Goal: Task Accomplishment & Management: Manage account settings

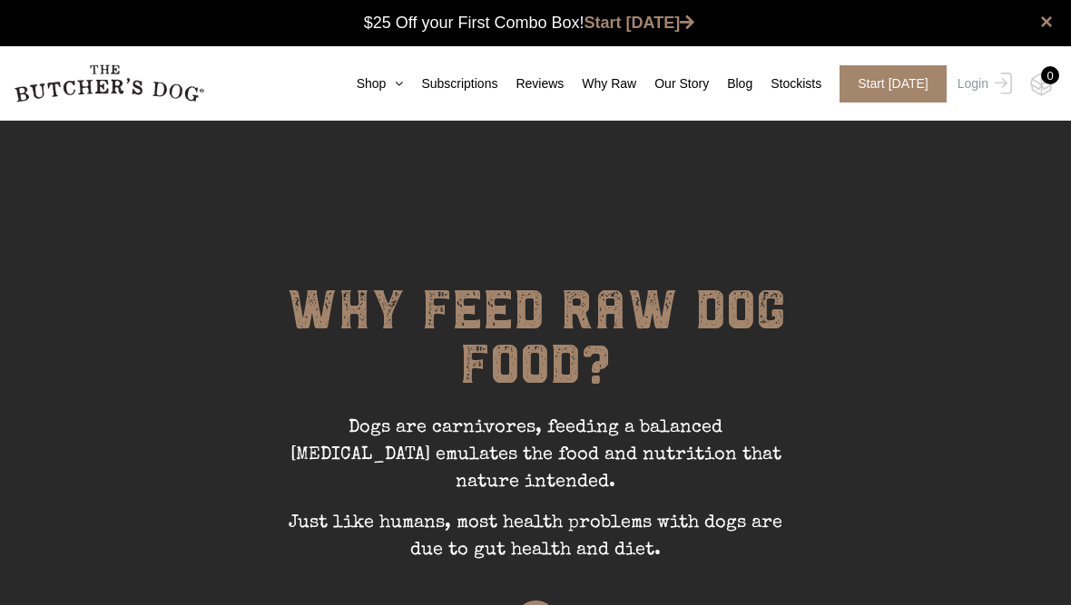
scroll to position [1, 0]
click at [983, 86] on link "Login" at bounding box center [982, 83] width 59 height 37
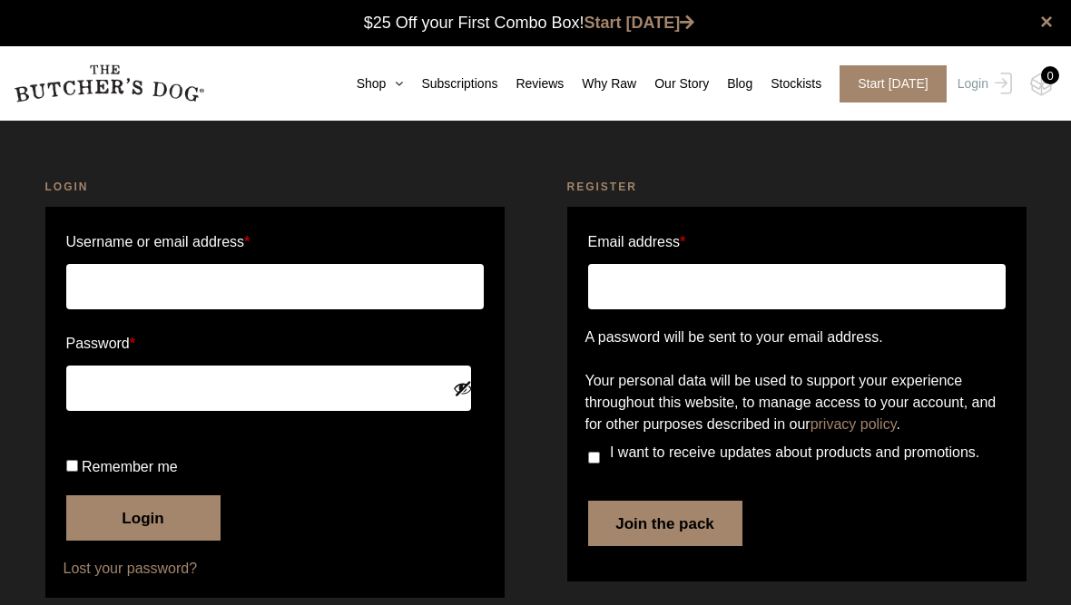
click at [386, 281] on input "Username or email address *" at bounding box center [274, 286] width 417 height 45
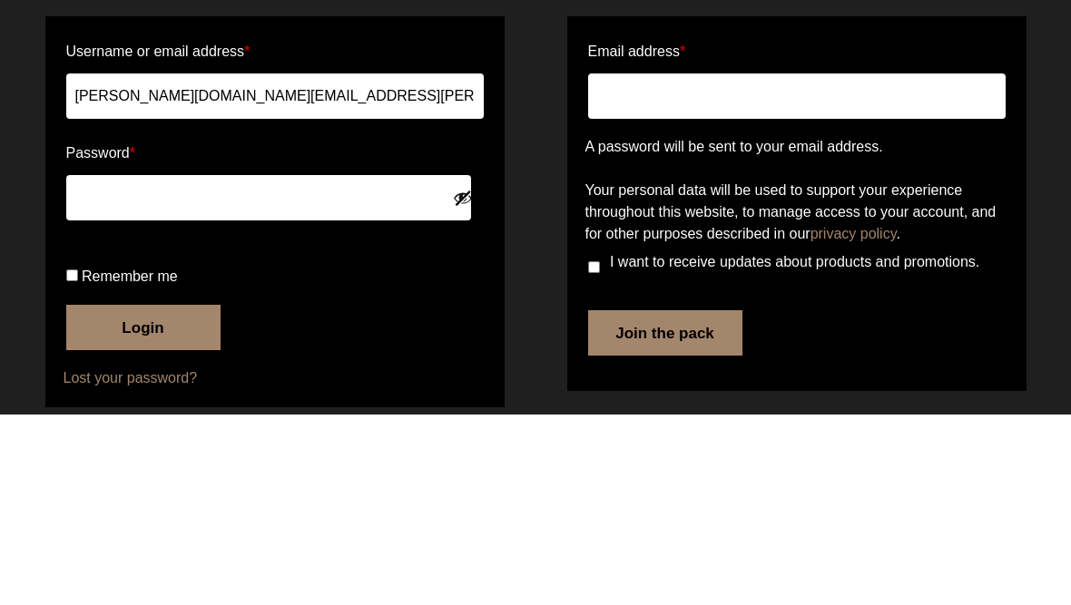
scroll to position [103, 0]
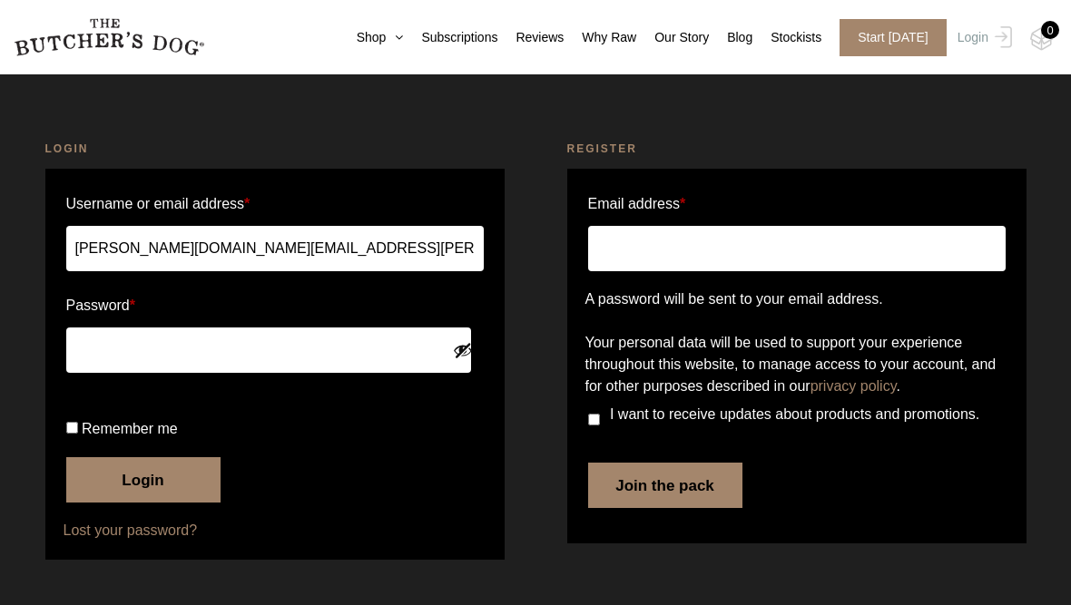
type input "Marilyn.ong@gmail.com"
click at [168, 486] on button "Login" at bounding box center [143, 479] width 154 height 45
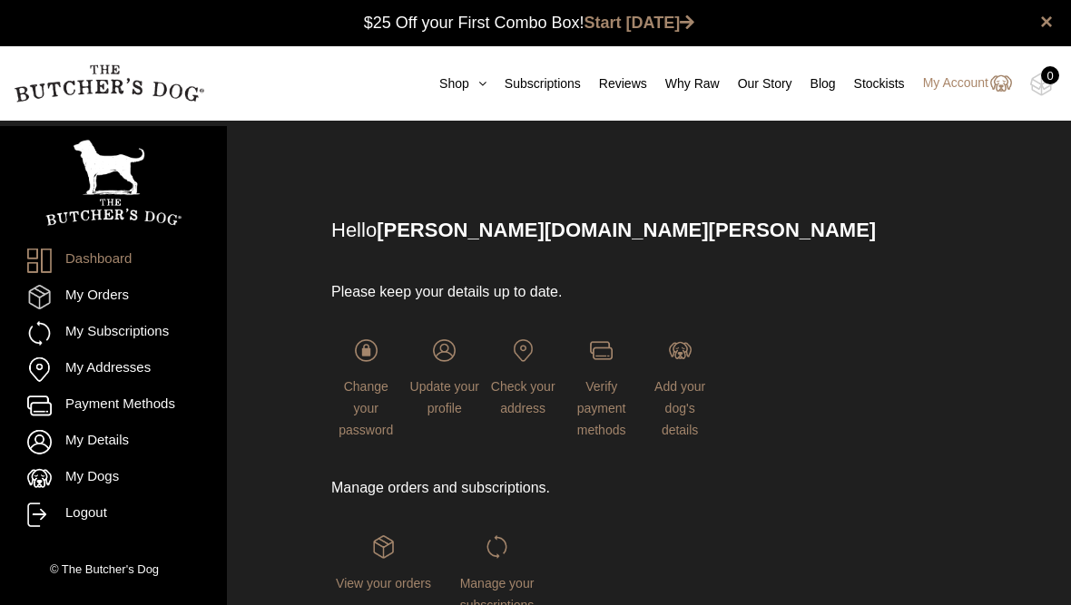
scroll to position [1, 0]
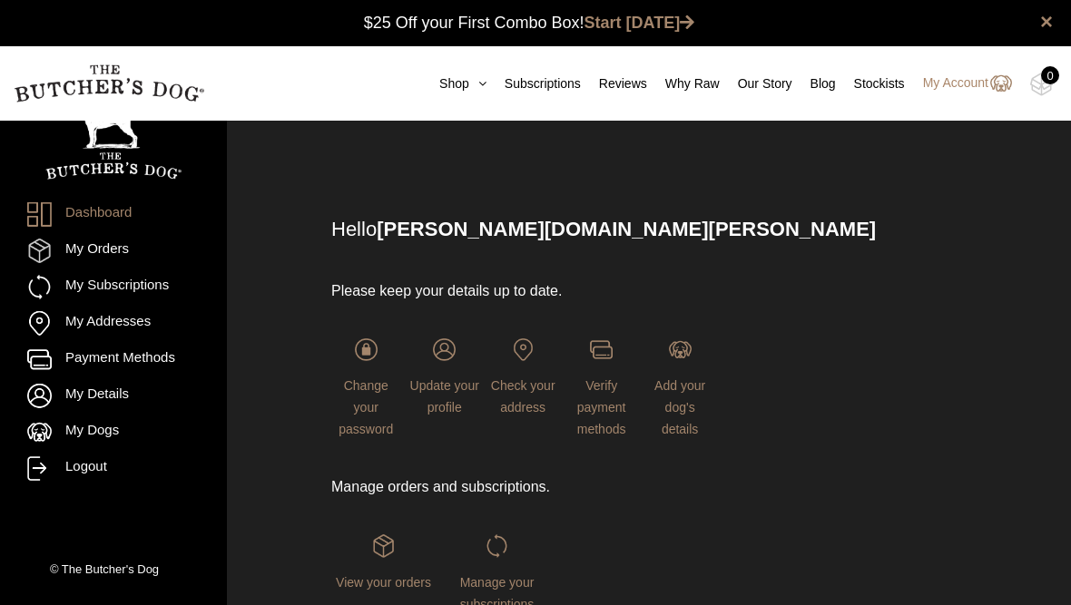
click at [147, 368] on link "Payment Methods" at bounding box center [113, 359] width 172 height 24
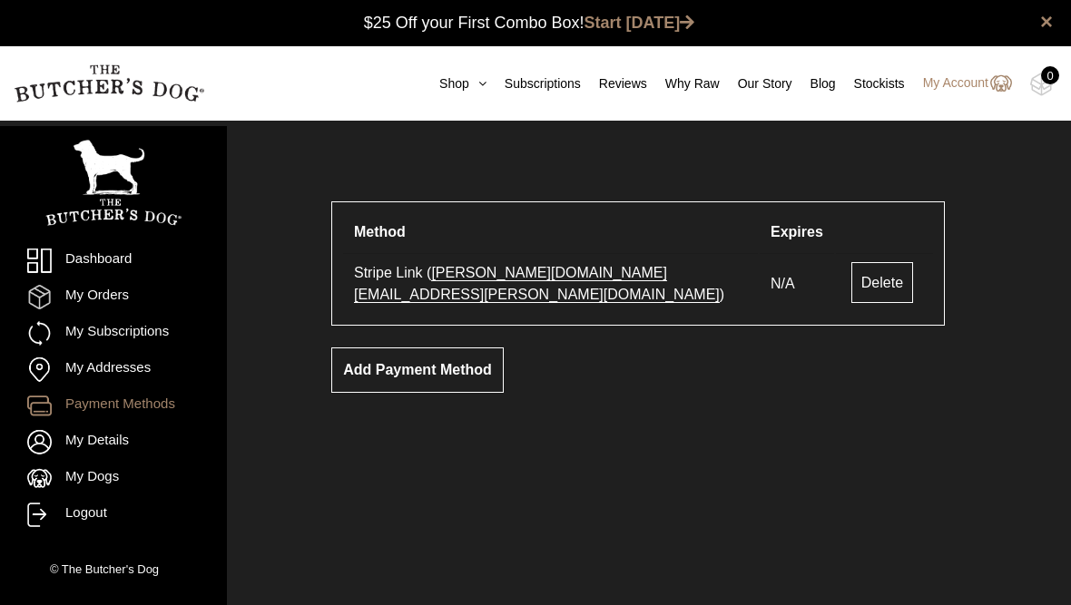
click at [853, 285] on link "Delete" at bounding box center [882, 282] width 62 height 41
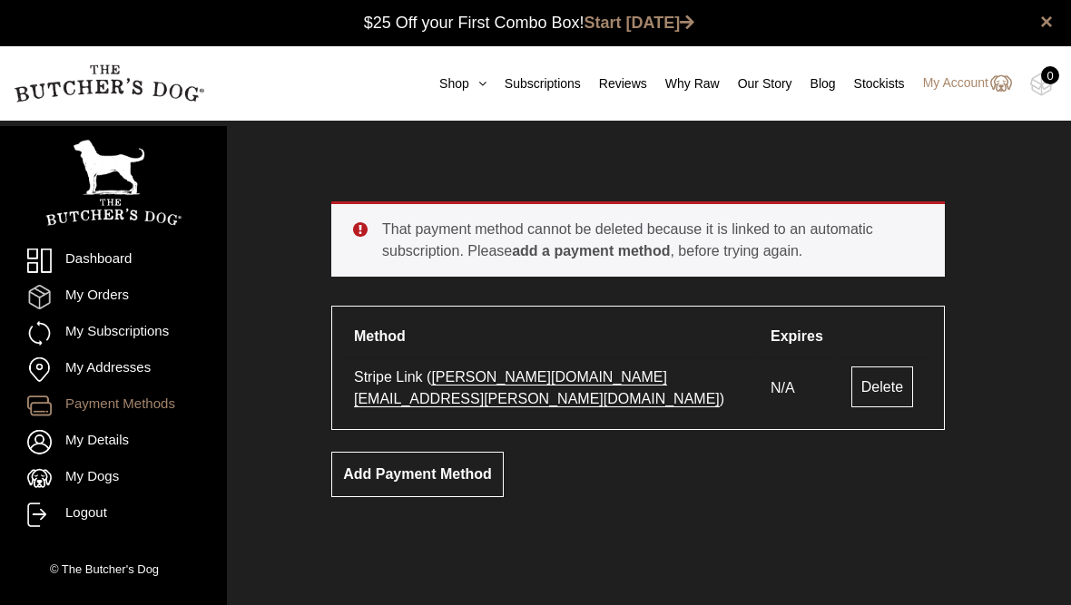
click at [479, 472] on link "Add payment method" at bounding box center [417, 474] width 172 height 45
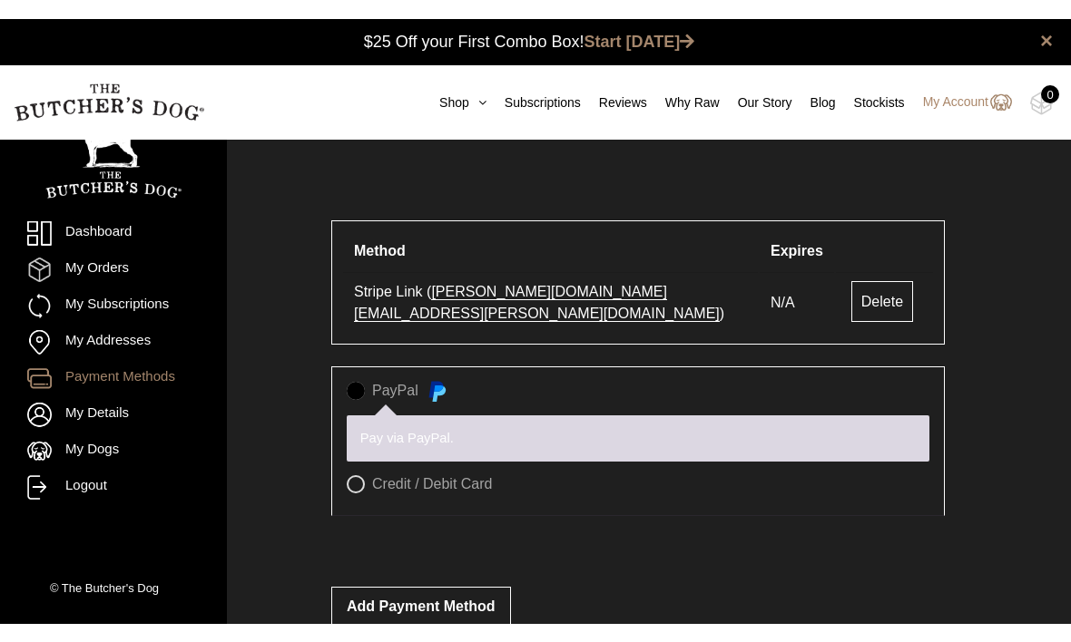
scroll to position [1, 0]
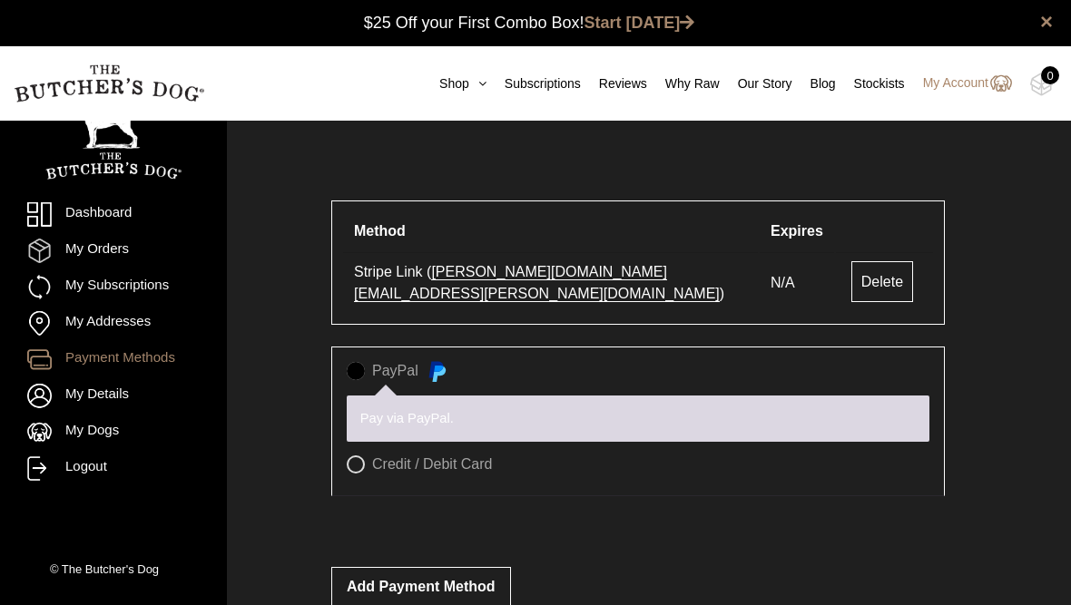
click at [354, 456] on label "Credit / Debit Card" at bounding box center [638, 464] width 582 height 18
radio input "true"
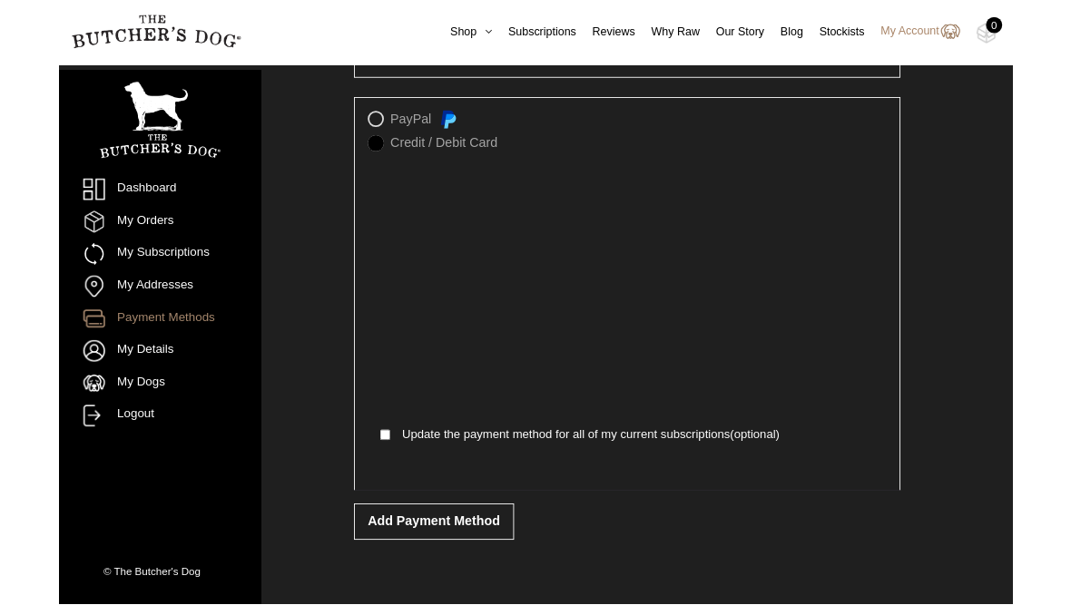
scroll to position [311, 0]
